Goal: Information Seeking & Learning: Find specific fact

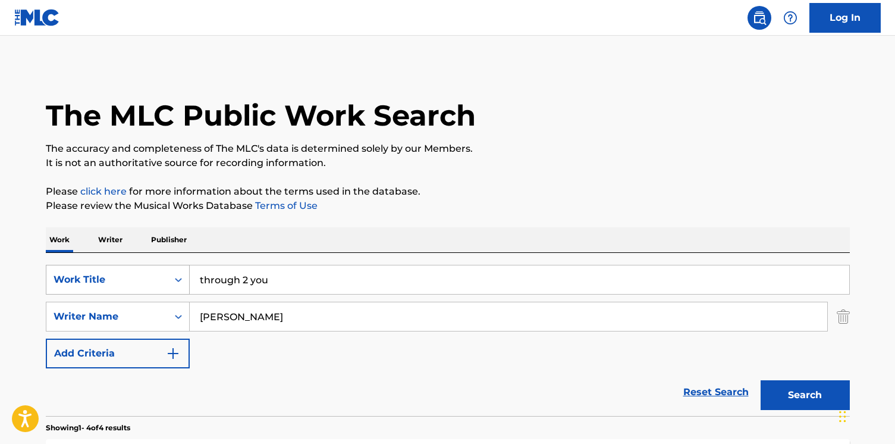
drag, startPoint x: 301, startPoint y: 278, endPoint x: 187, endPoint y: 278, distance: 114.7
click at [187, 278] on div "SearchWithCriteria49642c9e-03bd-4a0f-a749-5ed1866ed6f6 Work Title through 2 you" at bounding box center [448, 280] width 804 height 30
type input "move"
type input "[PERSON_NAME]"
click at [811, 401] on button "Search" at bounding box center [804, 395] width 89 height 30
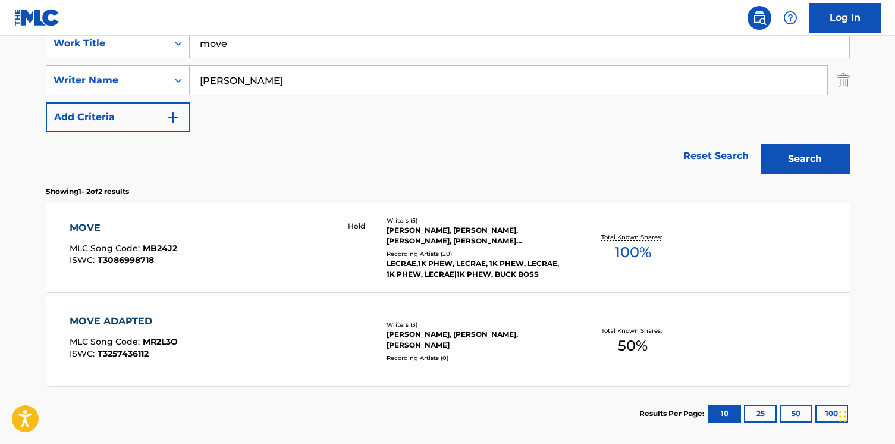
scroll to position [238, 0]
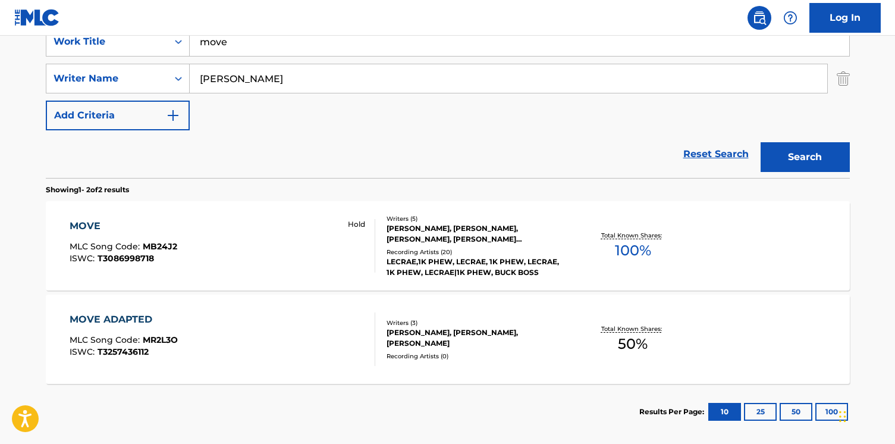
click at [169, 238] on div "MOVE MLC Song Code : MB24J2 ISWC : T3086998718" at bounding box center [124, 246] width 108 height 54
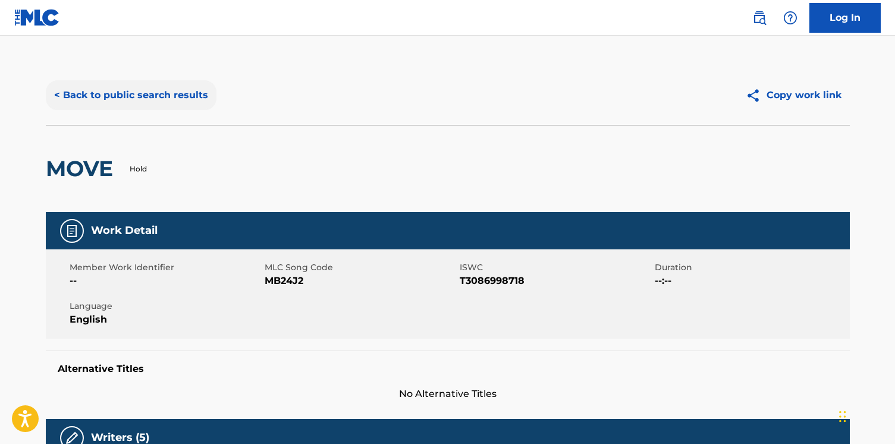
click at [158, 90] on button "< Back to public search results" at bounding box center [131, 95] width 171 height 30
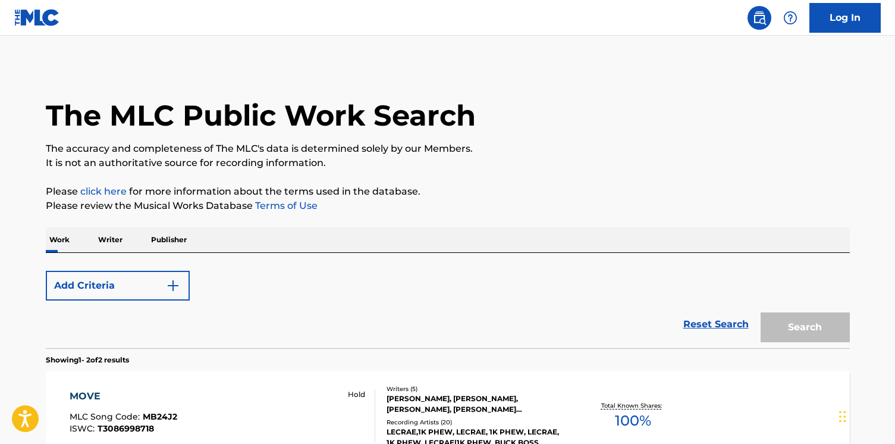
scroll to position [229, 0]
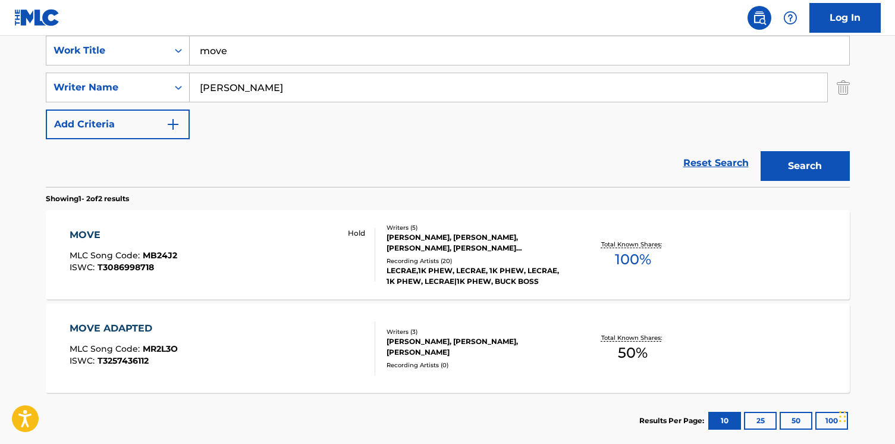
drag, startPoint x: 270, startPoint y: 49, endPoint x: 203, endPoint y: 48, distance: 67.2
click at [203, 48] on input "move" at bounding box center [519, 50] width 659 height 29
type input "still"
type input "[PERSON_NAME]"
click at [817, 169] on button "Search" at bounding box center [804, 166] width 89 height 30
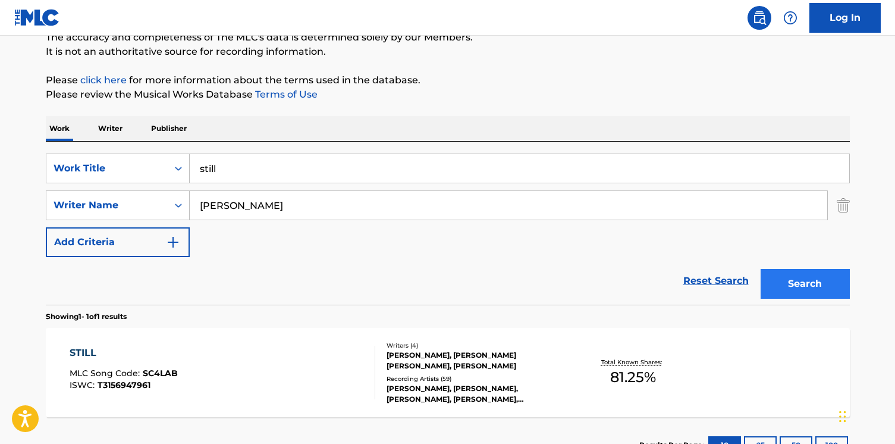
scroll to position [203, 0]
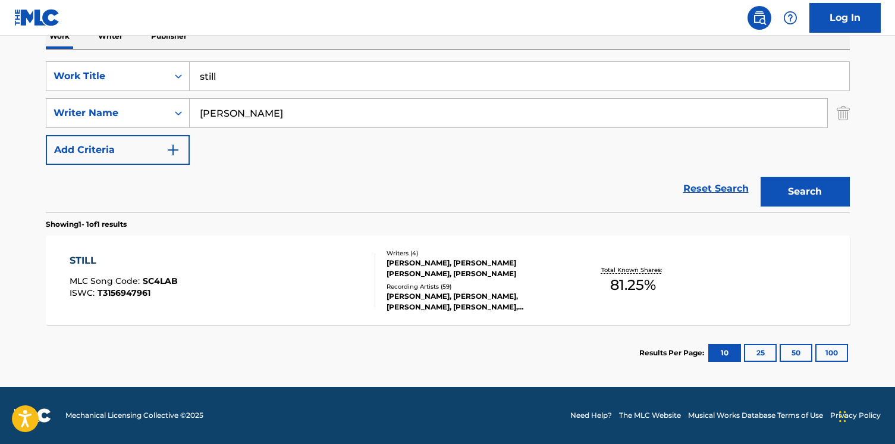
click at [160, 269] on div "STILL MLC Song Code : SC4LAB ISWC : T3156947961" at bounding box center [124, 280] width 108 height 54
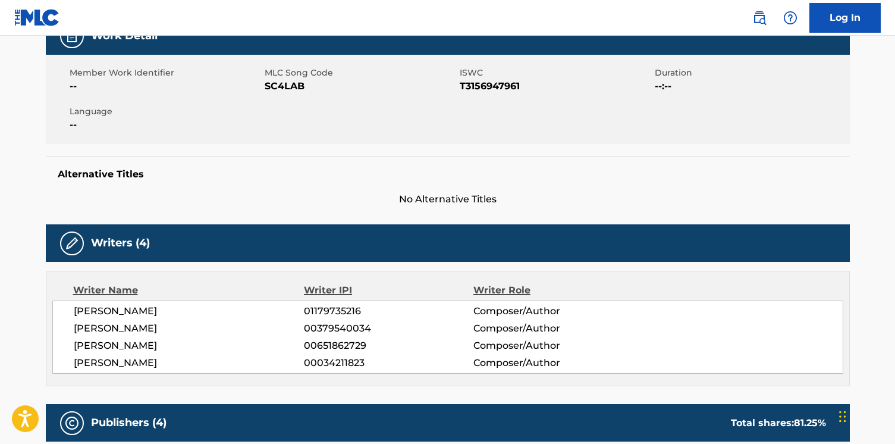
scroll to position [191, 0]
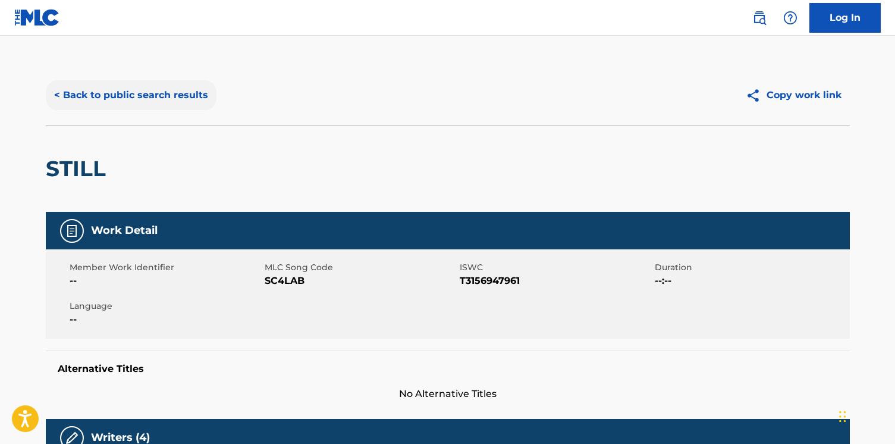
click at [102, 98] on button "< Back to public search results" at bounding box center [131, 95] width 171 height 30
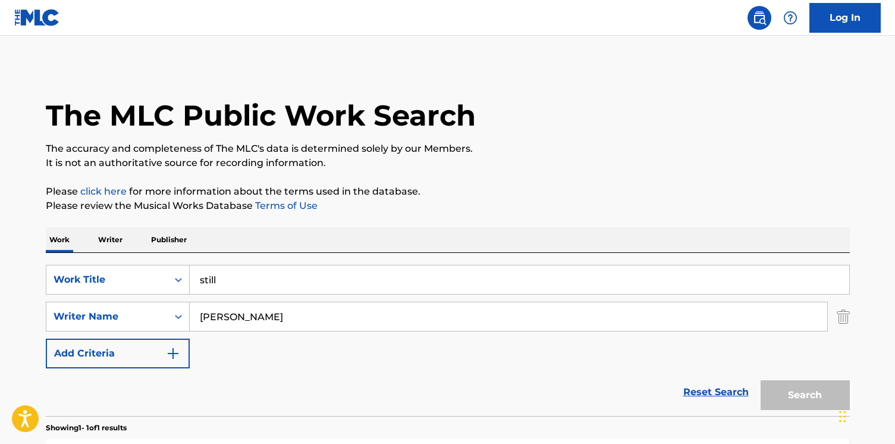
scroll to position [136, 0]
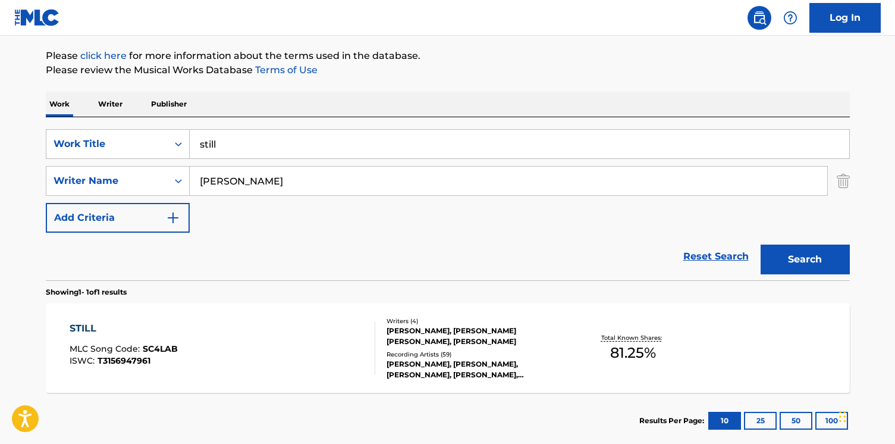
drag, startPoint x: 269, startPoint y: 148, endPoint x: 193, endPoint y: 145, distance: 76.2
click at [193, 145] on input "still" at bounding box center [519, 144] width 659 height 29
type input "keep that to yourself"
click at [204, 179] on input "glournoy" at bounding box center [508, 180] width 637 height 29
click at [788, 255] on button "Search" at bounding box center [804, 259] width 89 height 30
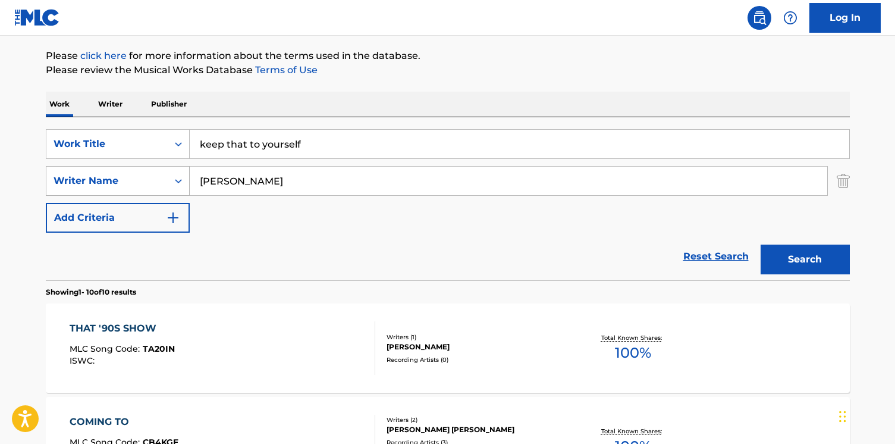
drag, startPoint x: 273, startPoint y: 183, endPoint x: 141, endPoint y: 178, distance: 132.0
click at [141, 178] on div "SearchWithCriteriaea67b535-2949-4377-a0fd-228904ba18ea Writer Name [PERSON_NAME]" at bounding box center [448, 181] width 804 height 30
click at [760, 244] on button "Search" at bounding box center [804, 259] width 89 height 30
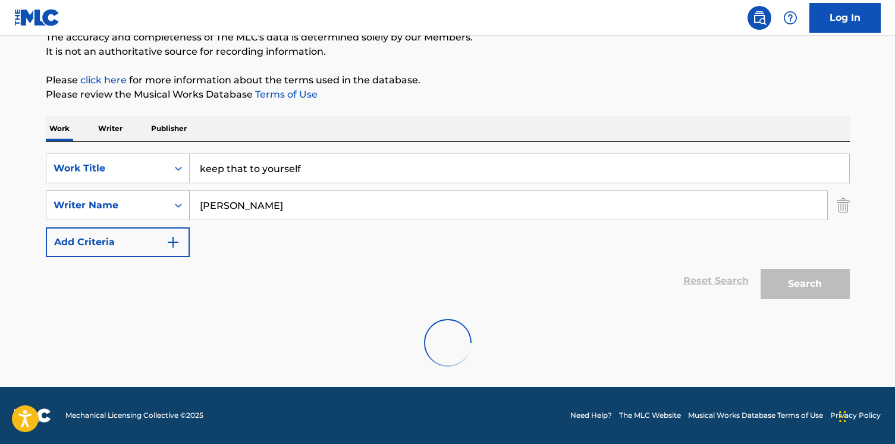
scroll to position [73, 0]
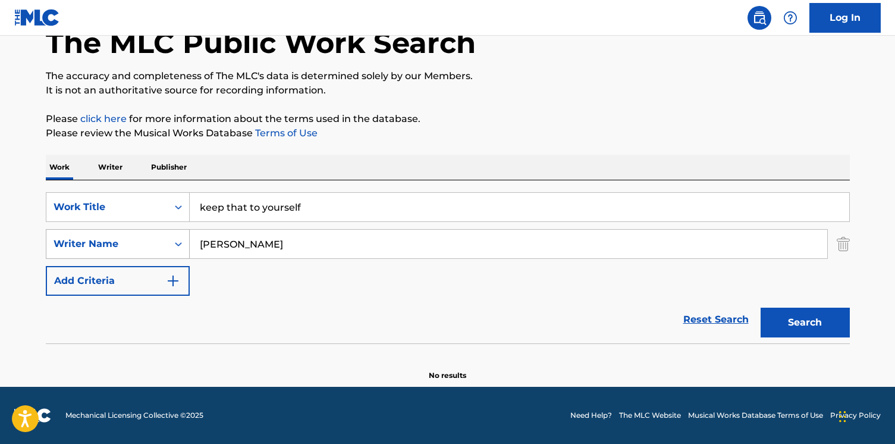
drag, startPoint x: 284, startPoint y: 235, endPoint x: 148, endPoint y: 234, distance: 136.1
click at [148, 234] on div "SearchWithCriteriaea67b535-2949-4377-a0fd-228904ba18ea Writer Name [PERSON_NAME]" at bounding box center [448, 244] width 804 height 30
type input "[PERSON_NAME]"
click at [760, 307] on button "Search" at bounding box center [804, 322] width 89 height 30
drag, startPoint x: 306, startPoint y: 213, endPoint x: 188, endPoint y: 196, distance: 118.4
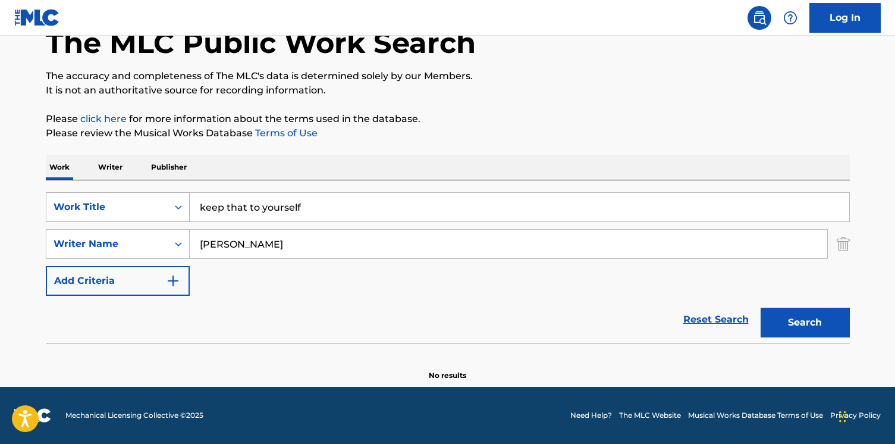
click at [188, 196] on div "SearchWithCriteria49642c9e-03bd-4a0f-a749-5ed1866ed6f6 Work Title keep that to …" at bounding box center [448, 207] width 804 height 30
type input "tough subject"
type input "[GEOGRAPHIC_DATA]"
click at [760, 307] on button "Search" at bounding box center [804, 322] width 89 height 30
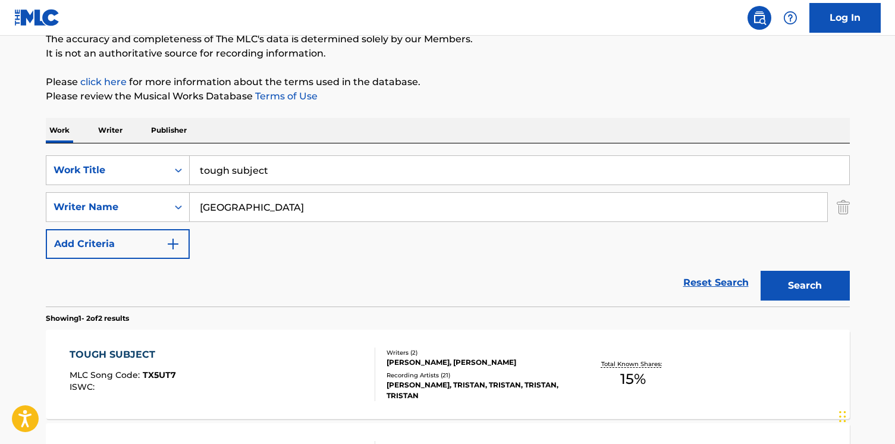
scroll to position [130, 0]
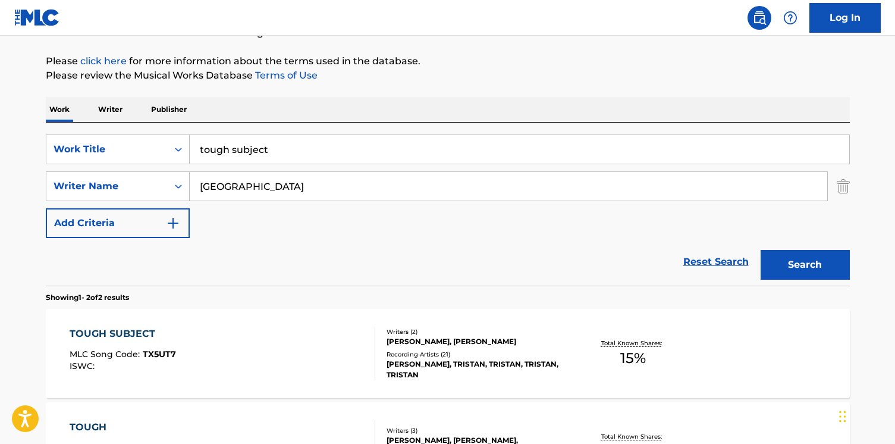
click at [187, 357] on div "TOUGH SUBJECT MLC Song Code : TX5UT7 ISWC :" at bounding box center [223, 353] width 306 height 54
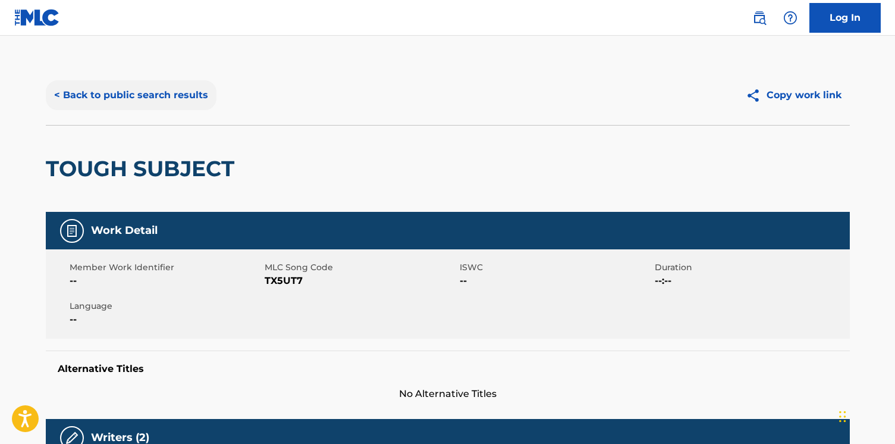
click at [79, 97] on button "< Back to public search results" at bounding box center [131, 95] width 171 height 30
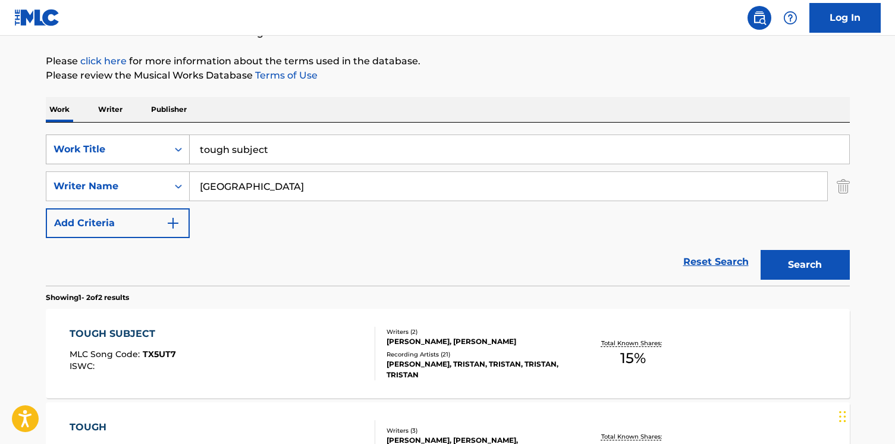
drag, startPoint x: 282, startPoint y: 150, endPoint x: 171, endPoint y: 141, distance: 110.9
click at [171, 141] on div "SearchWithCriteria49642c9e-03bd-4a0f-a749-5ed1866ed6f6 Work Title tough subject" at bounding box center [448, 149] width 804 height 30
type input "idk"
type input "[PERSON_NAME]"
click at [760, 250] on button "Search" at bounding box center [804, 265] width 89 height 30
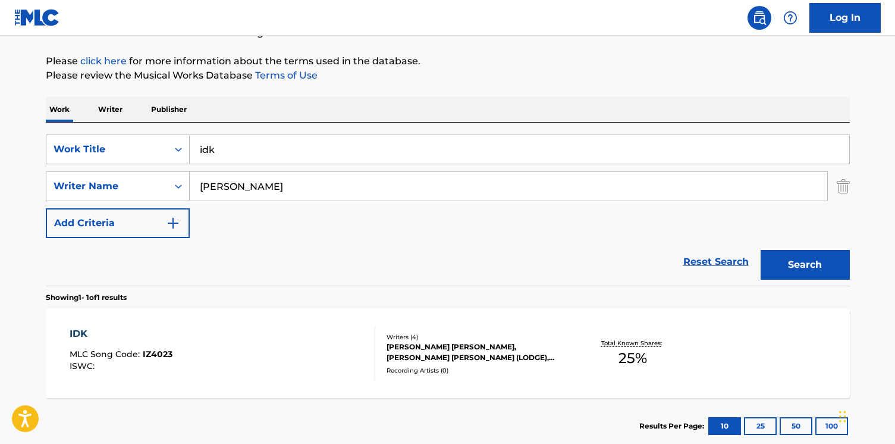
click at [210, 339] on div "IDK MLC Song Code : IZ4023 ISWC :" at bounding box center [223, 353] width 306 height 54
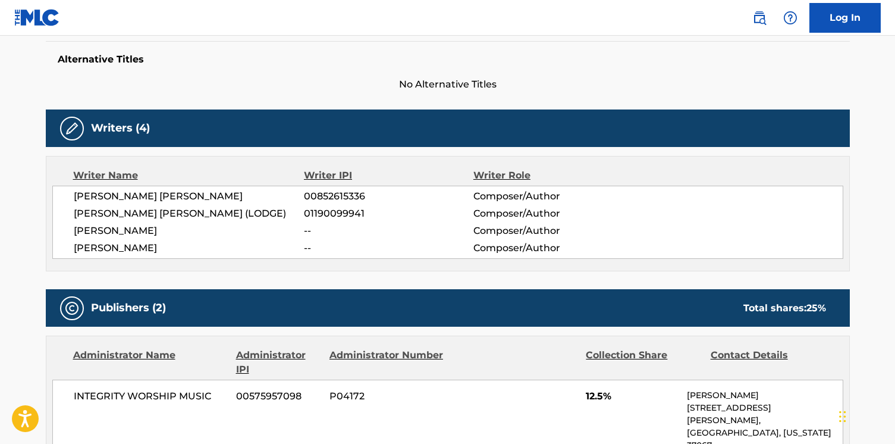
scroll to position [331, 0]
